Goal: Complete application form

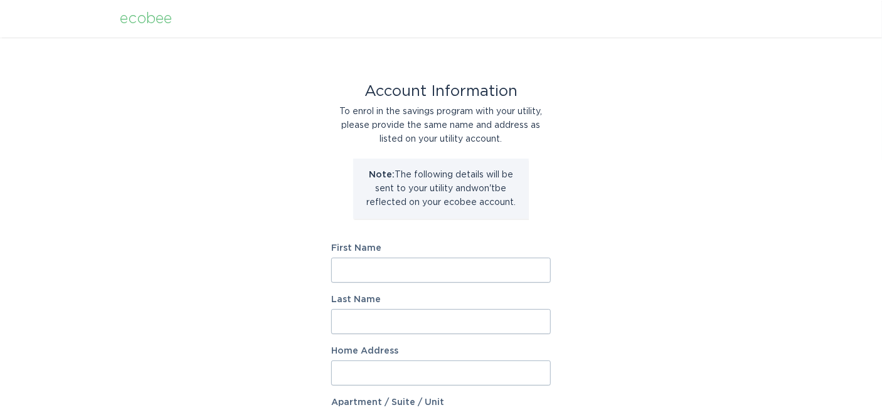
click at [383, 272] on input "First Name" at bounding box center [441, 270] width 220 height 25
type input "[PERSON_NAME]"
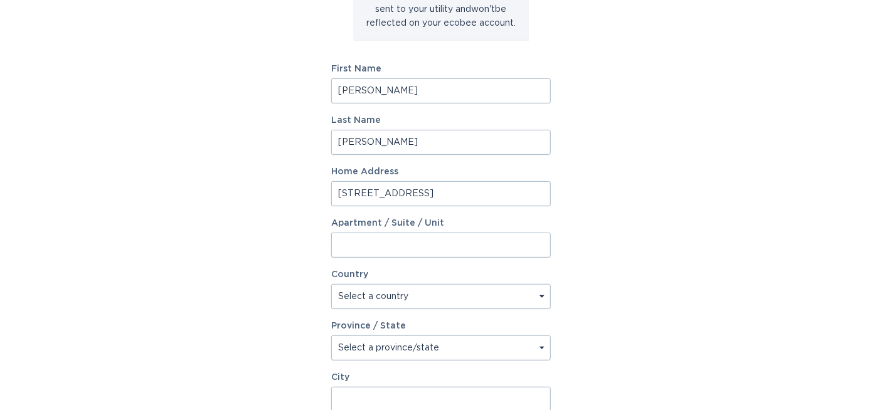
scroll to position [198, 0]
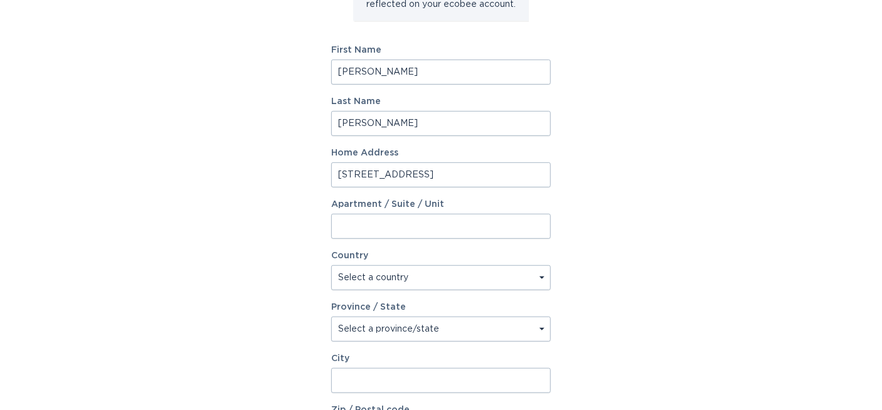
type input "[STREET_ADDRESS]"
click at [461, 274] on select "Select a country [GEOGRAPHIC_DATA] [GEOGRAPHIC_DATA]" at bounding box center [441, 277] width 220 height 25
select select "US"
click at [331, 265] on select "Select a country [GEOGRAPHIC_DATA] [GEOGRAPHIC_DATA]" at bounding box center [441, 277] width 220 height 25
click at [443, 324] on select "Select a province/state Alabama Alaska American Samoa Arizona Arkansas Californ…" at bounding box center [441, 329] width 220 height 25
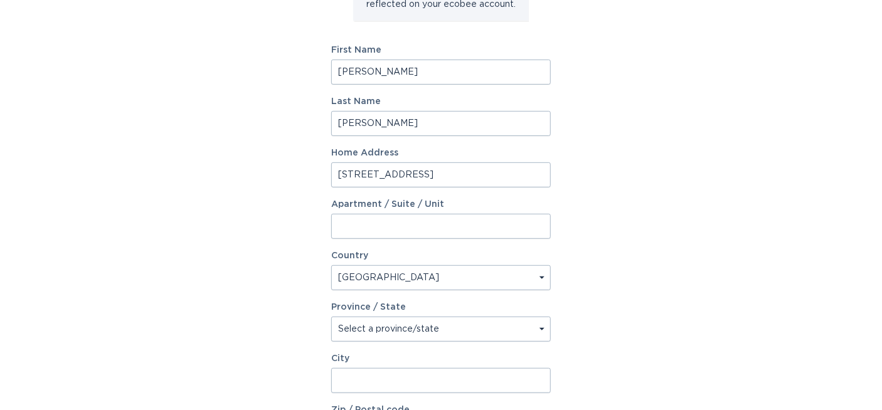
select select "WI"
click at [331, 317] on select "Select a province/state Alabama Alaska American Samoa Arizona Arkansas Californ…" at bounding box center [441, 329] width 220 height 25
click at [424, 390] on input "City" at bounding box center [441, 380] width 220 height 25
type input "Ashland"
click at [215, 367] on div "Account Information To enrol in the savings program with your utility, please p…" at bounding box center [441, 185] width 882 height 693
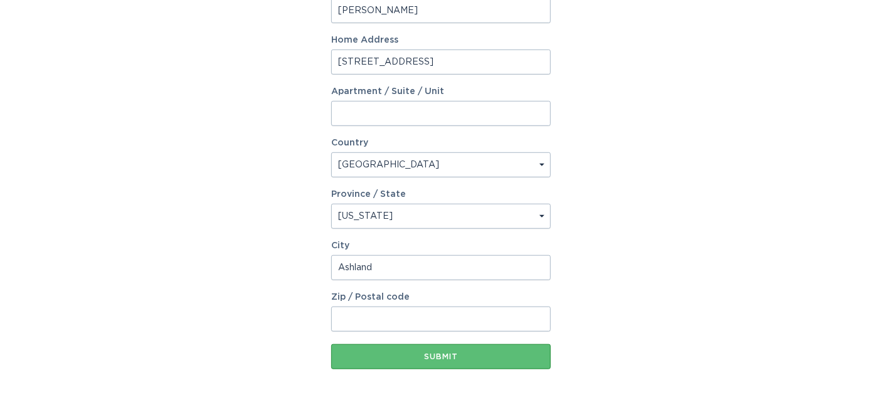
scroll to position [327, 0]
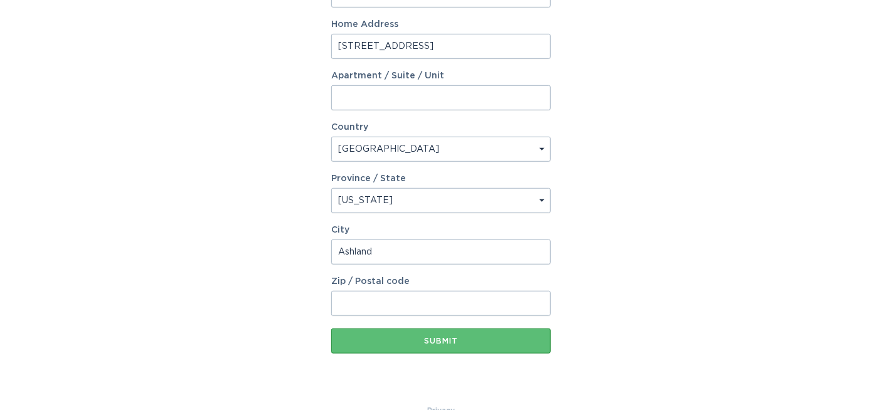
click at [384, 307] on input "Zip / Postal code" at bounding box center [441, 303] width 220 height 25
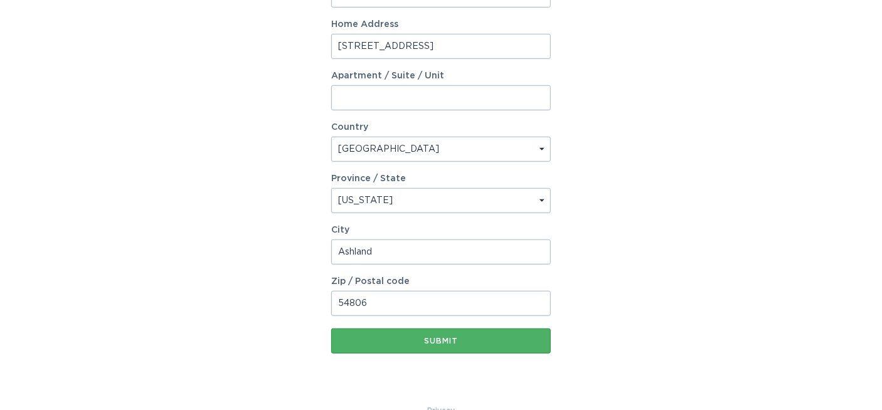
type input "54806"
click at [382, 343] on div "Submit" at bounding box center [441, 342] width 207 height 8
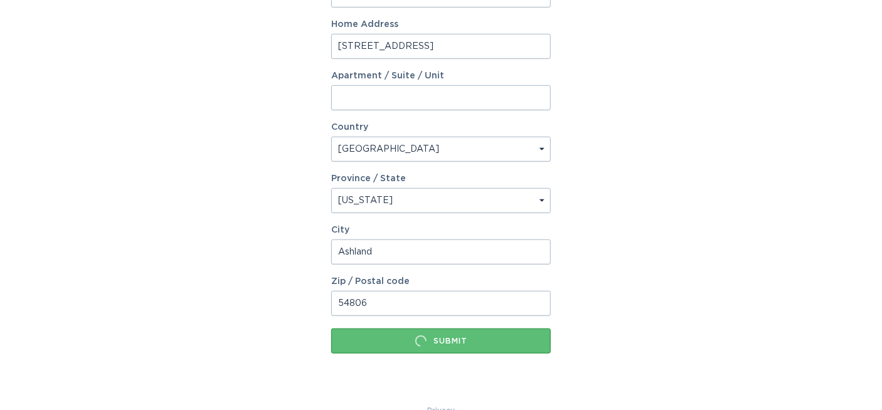
scroll to position [0, 0]
